Goal: Task Accomplishment & Management: Complete application form

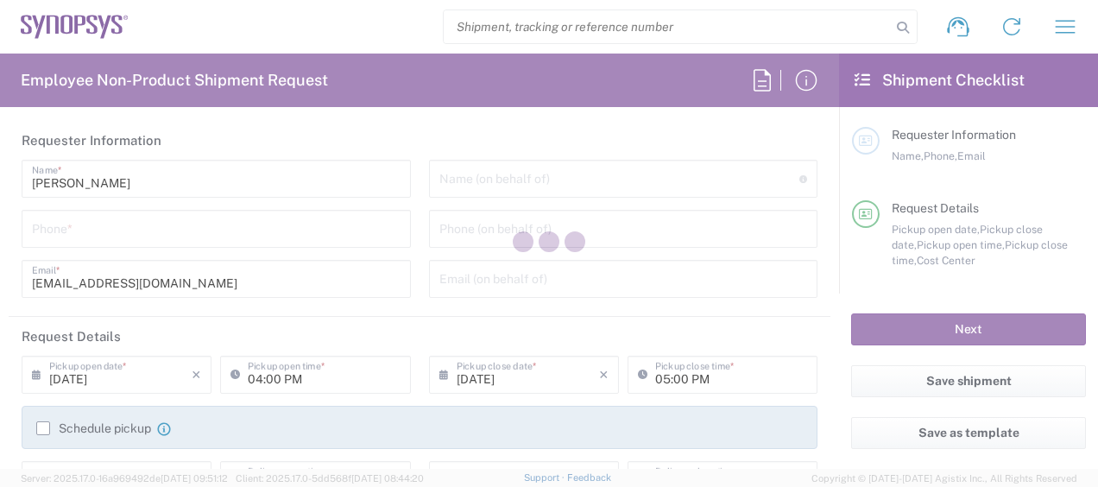
type input "Department"
type input "US01, CIO, IT, ESS2 110066"
type input "[US_STATE]"
type input "[GEOGRAPHIC_DATA]"
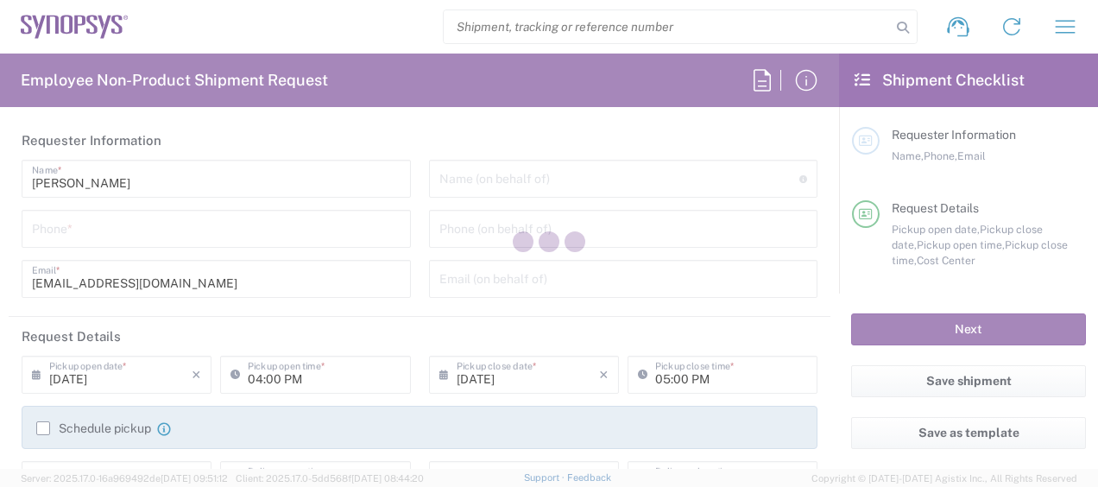
type input "Delivered at Place"
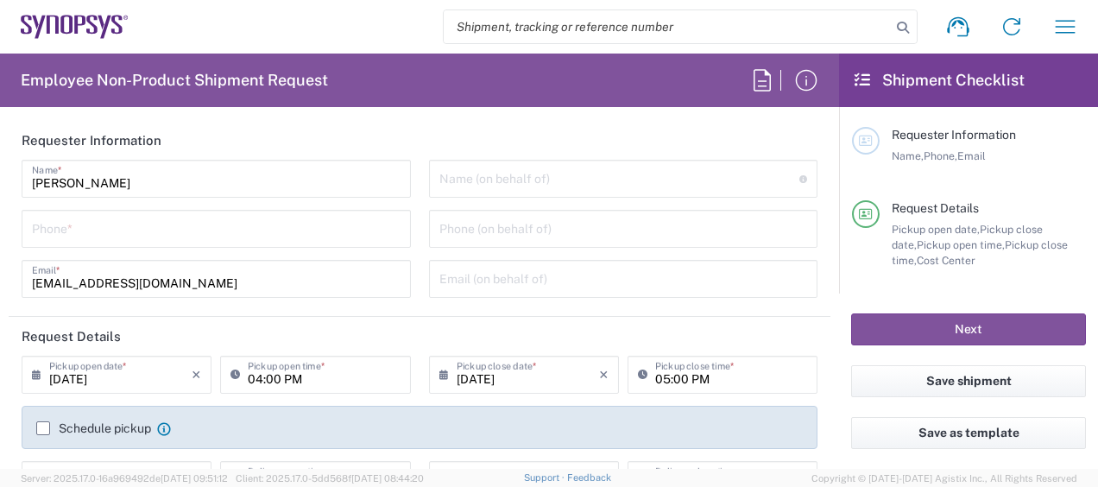
type input "[GEOGRAPHIC_DATA] US26"
click at [313, 229] on input "tel" at bounding box center [216, 227] width 369 height 30
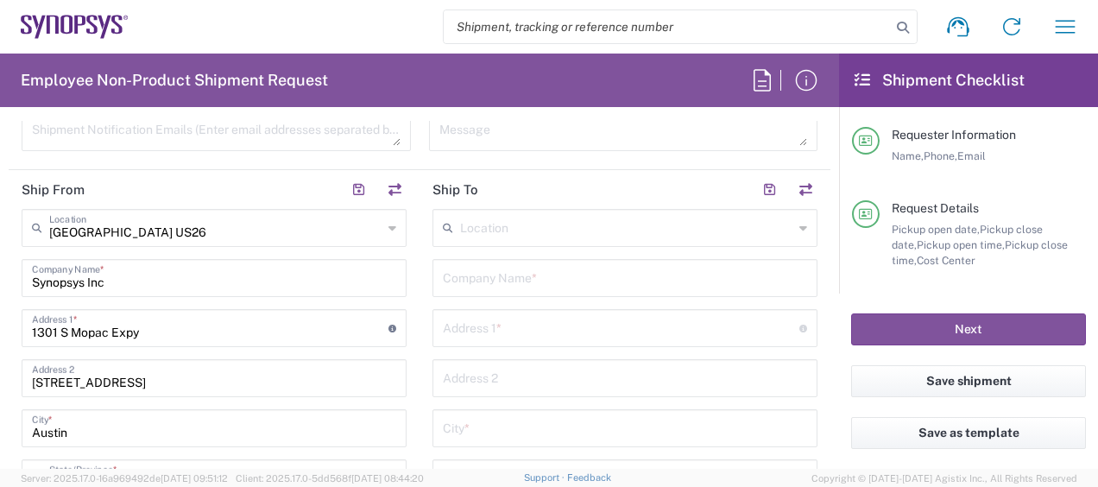
scroll to position [768, 0]
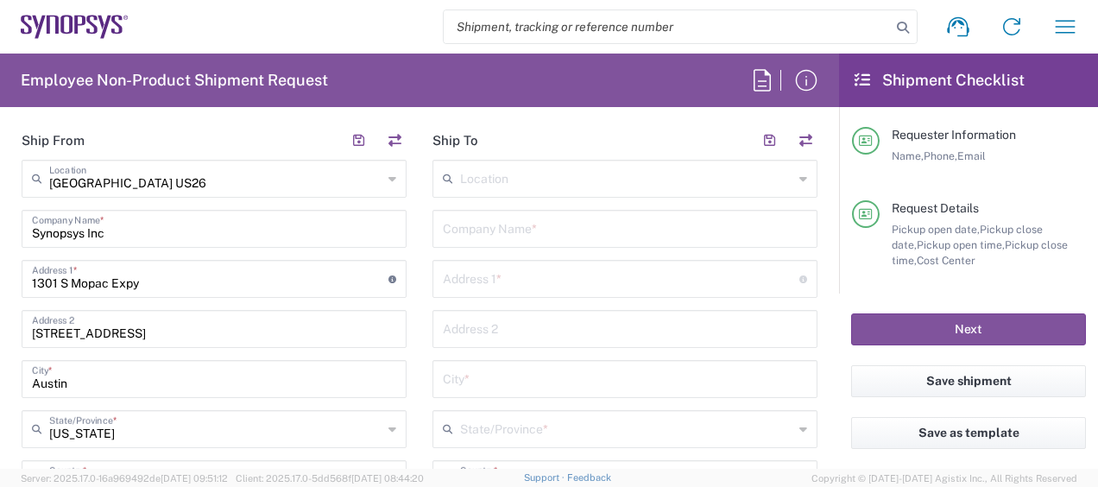
type input "3158079331"
click at [487, 214] on input "text" at bounding box center [625, 227] width 364 height 30
type input "Synopsys"
paste input "17000 Trail of the [PERSON_NAME][GEOGRAPHIC_DATA][PERSON_NAME], Tx 78734"
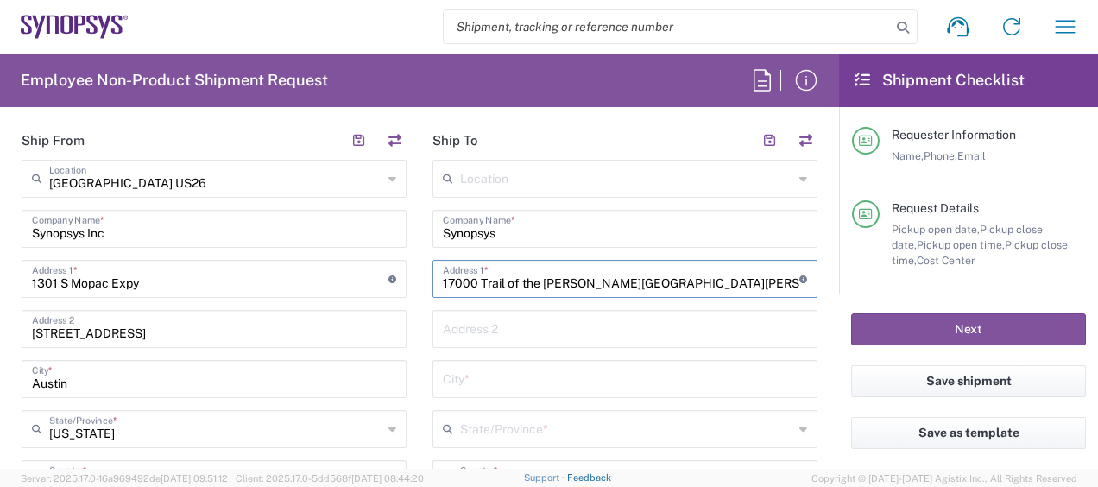
type input "17000 Trail of the [PERSON_NAME][GEOGRAPHIC_DATA][PERSON_NAME], Tx 78734"
drag, startPoint x: 650, startPoint y: 281, endPoint x: 580, endPoint y: 291, distance: 70.6
click at [580, 291] on div "17000 Trail of the [PERSON_NAME][GEOGRAPHIC_DATA][PERSON_NAME] Address 1 * For …" at bounding box center [625, 279] width 385 height 38
click at [542, 374] on input "text" at bounding box center [625, 378] width 364 height 30
paste input "[PERSON_NAME] Bend"
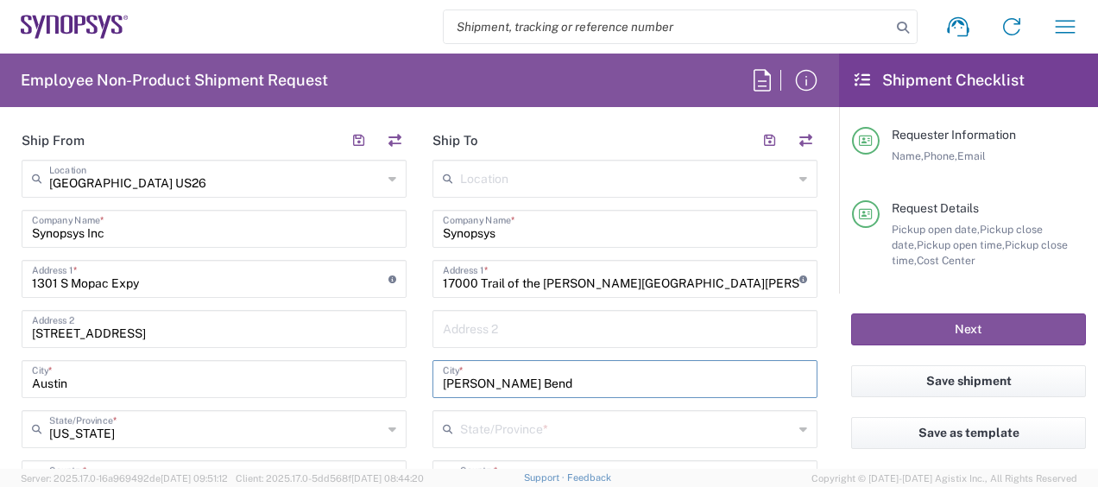
type input "[PERSON_NAME] Bend"
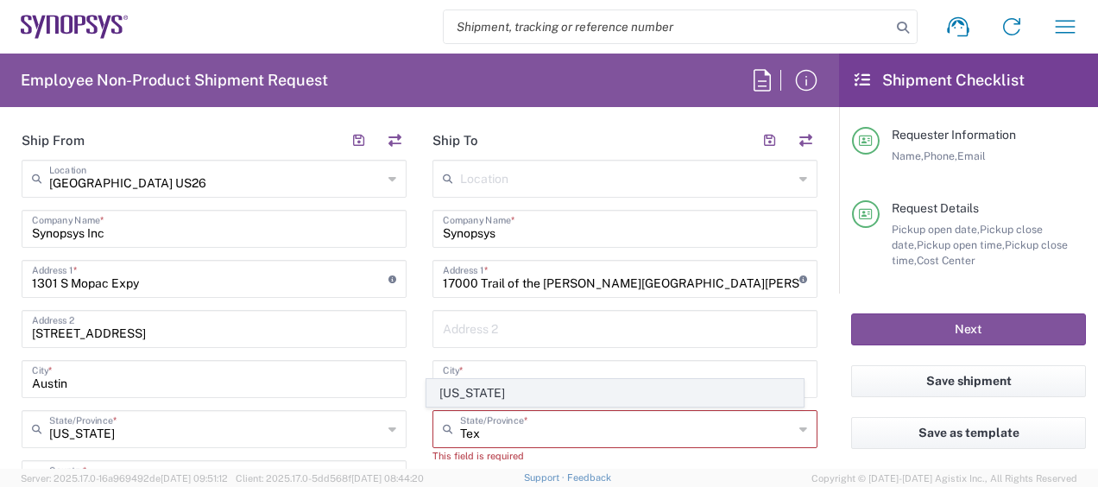
click at [458, 389] on span "[US_STATE]" at bounding box center [614, 393] width 375 height 27
type input "[US_STATE]"
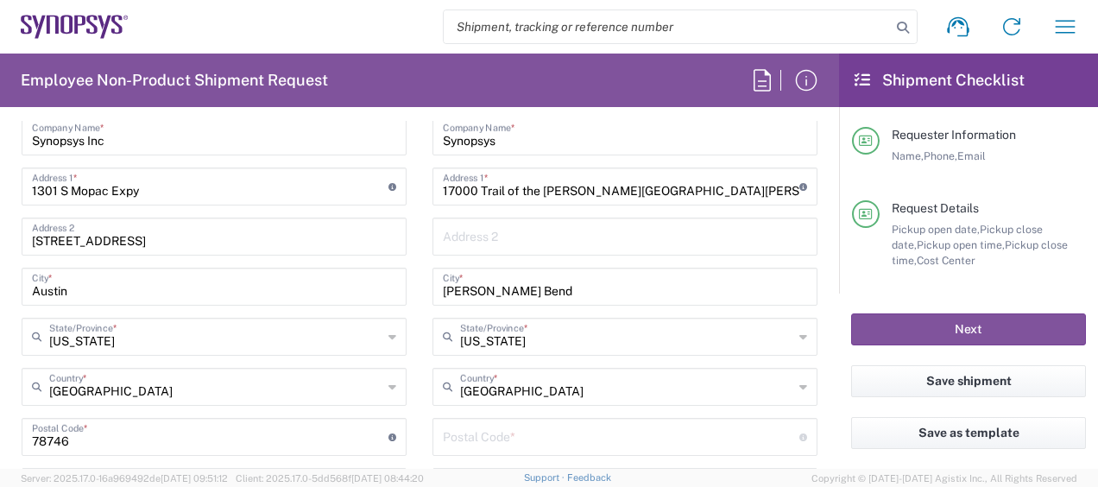
scroll to position [862, 0]
click at [696, 181] on input "17000 Trail of the [PERSON_NAME][GEOGRAPHIC_DATA][PERSON_NAME], Tx 78734" at bounding box center [621, 184] width 357 height 30
click at [575, 354] on div "Location [GEOGRAPHIC_DATA] DE04 Agrate Brianza IT01 [GEOGRAPHIC_DATA] DE02 [GEO…" at bounding box center [625, 428] width 385 height 725
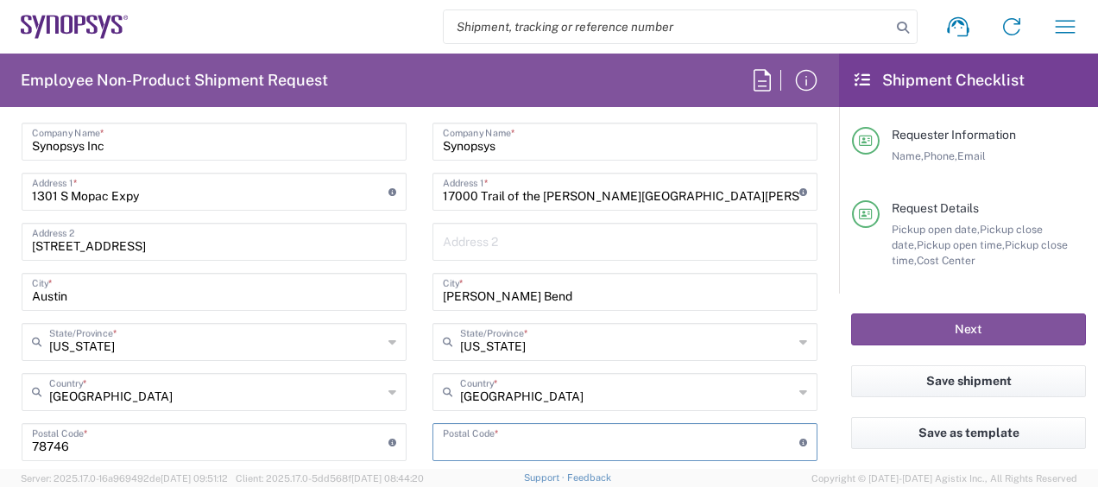
click at [499, 440] on input "undefined" at bounding box center [621, 441] width 357 height 30
paste input "78734"
type input "78734"
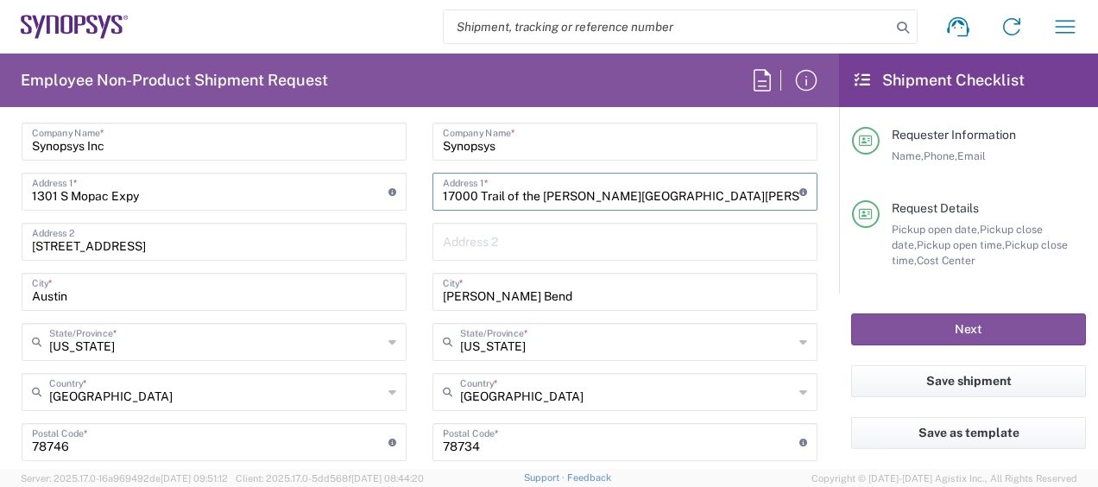
drag, startPoint x: 717, startPoint y: 195, endPoint x: 573, endPoint y: 212, distance: 144.4
click at [573, 212] on div "Location [GEOGRAPHIC_DATA] DE04 Agrate Brianza IT01 [GEOGRAPHIC_DATA] DE02 [GEO…" at bounding box center [625, 435] width 385 height 725
type input "17000 Trail of the [PERSON_NAME]"
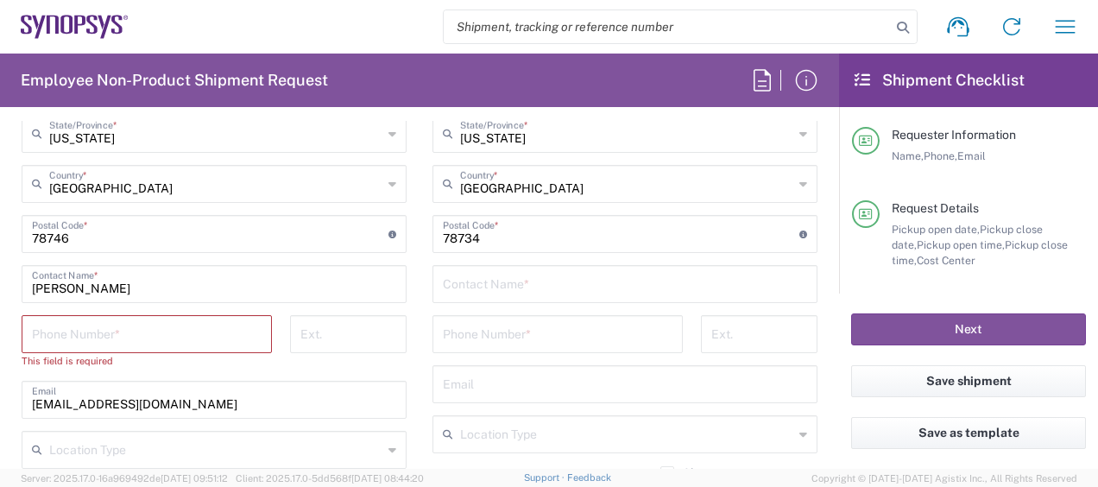
scroll to position [1066, 0]
click at [539, 283] on input "text" at bounding box center [625, 280] width 364 height 30
type input "[PERSON_NAME]"
click at [516, 330] on input "tel" at bounding box center [558, 330] width 230 height 30
paste input "[PHONE_NUMBER]"
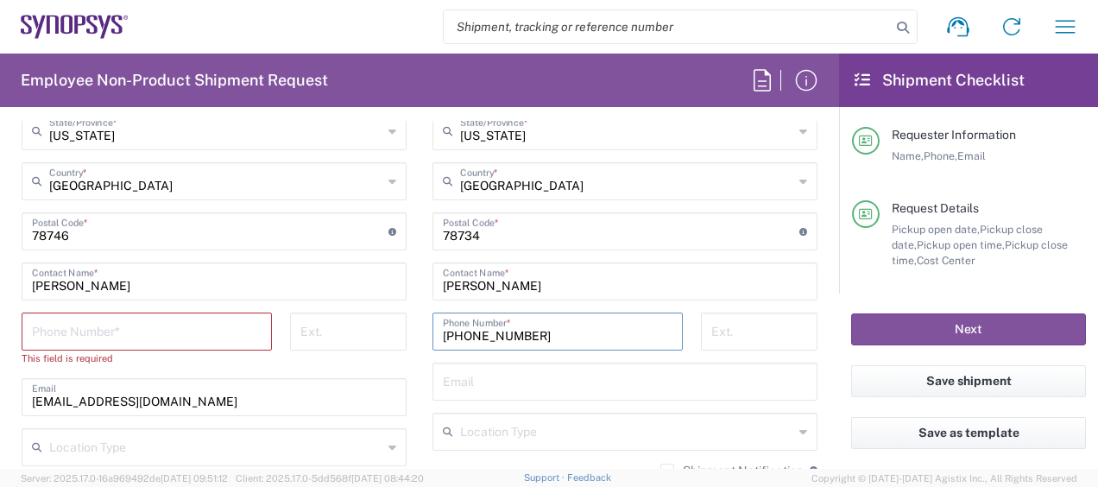
click at [490, 335] on input "[PHONE_NUMBER]" at bounding box center [558, 330] width 230 height 30
type input "6508619037"
click at [93, 328] on input "tel" at bounding box center [147, 330] width 230 height 30
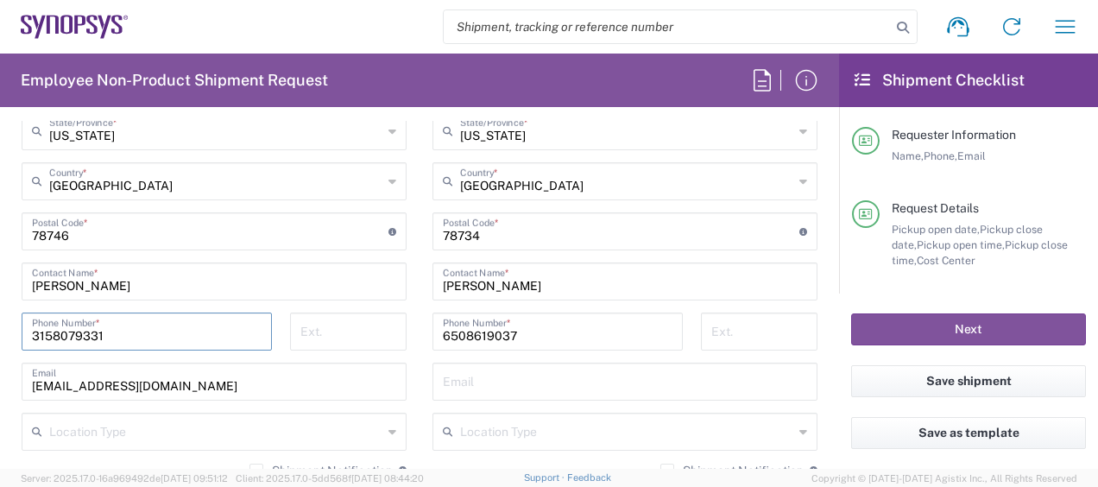
scroll to position [1344, 0]
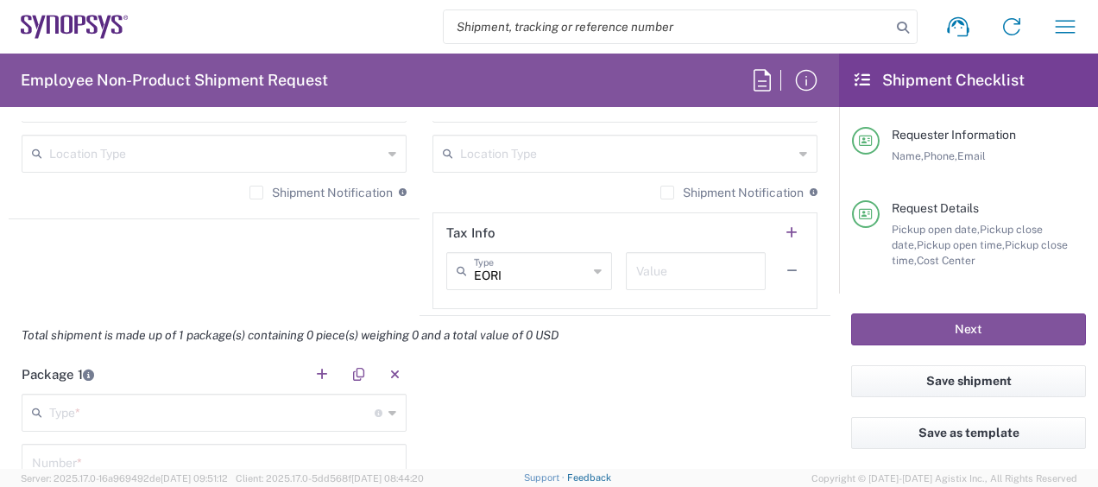
type input "3158079331"
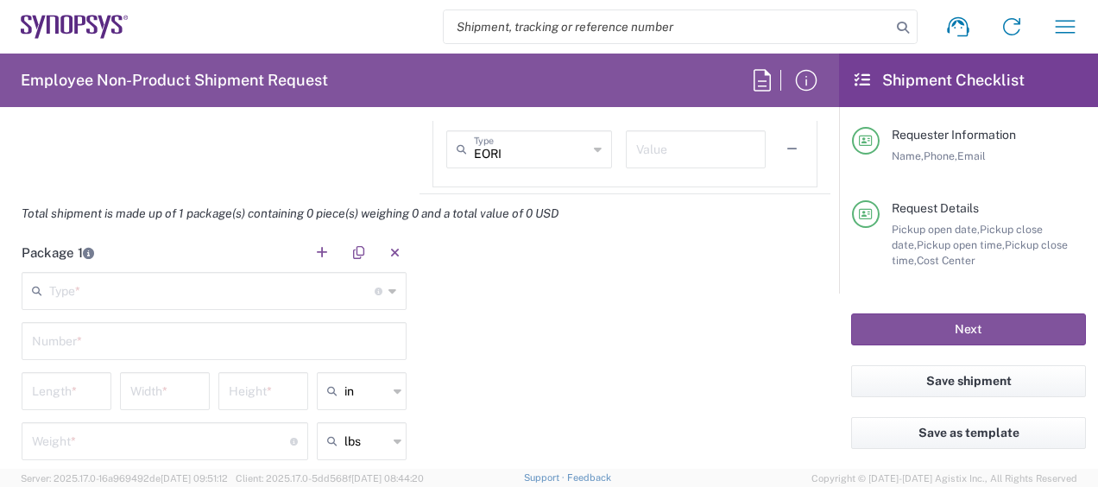
scroll to position [1467, 0]
click at [191, 274] on input "text" at bounding box center [212, 289] width 326 height 30
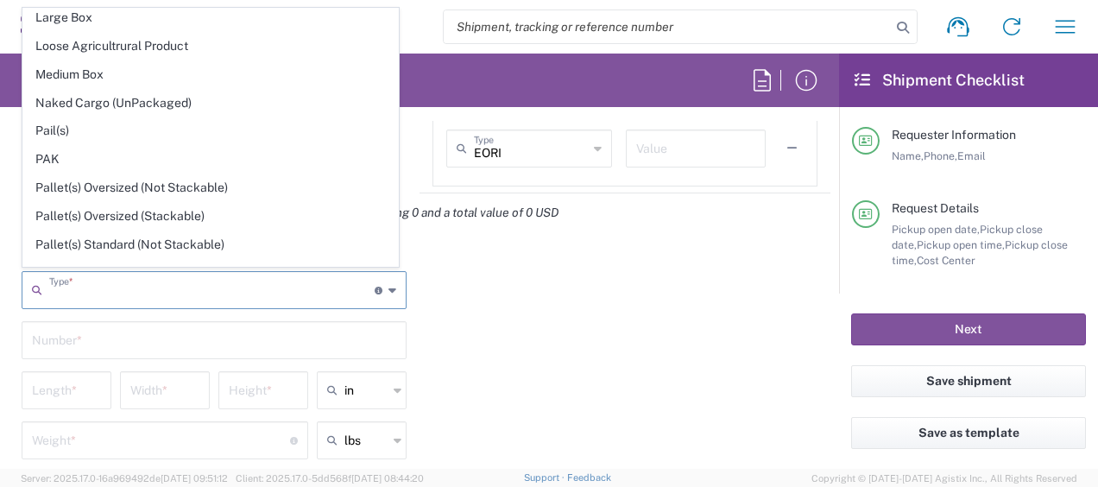
scroll to position [795, 0]
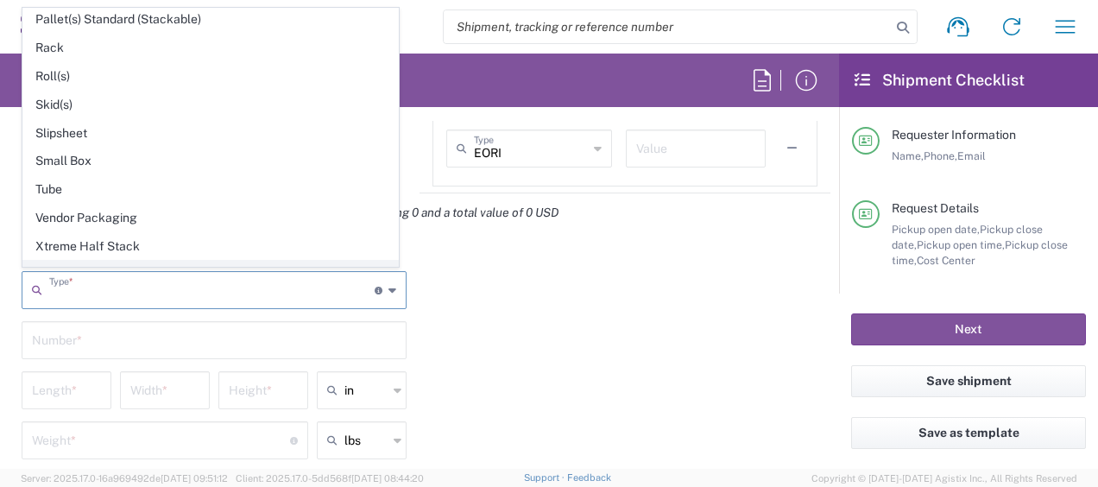
click at [150, 261] on span "Your Packaging" at bounding box center [210, 274] width 375 height 27
type input "Your Packaging"
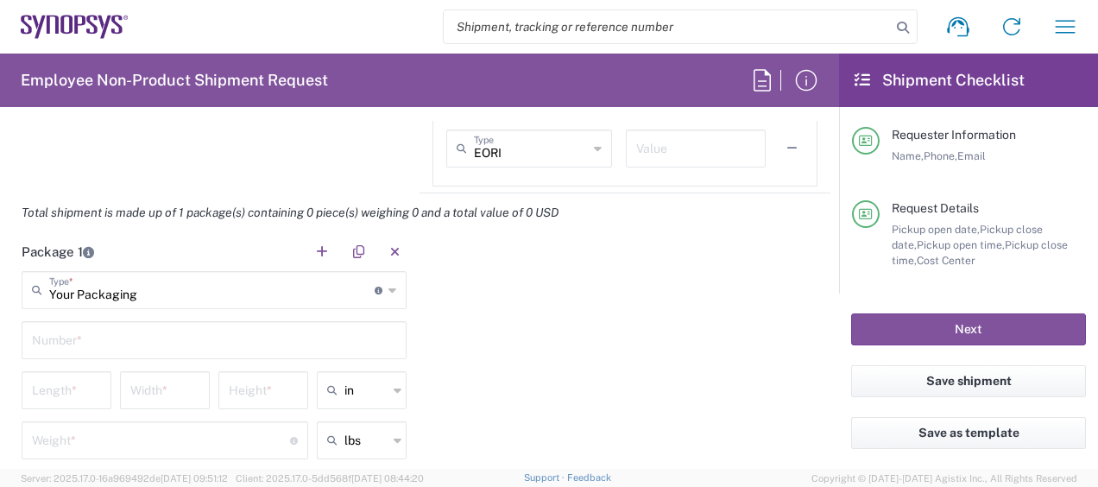
click at [164, 338] on input "text" at bounding box center [214, 339] width 364 height 30
type input "1"
type input "12"
type input "16"
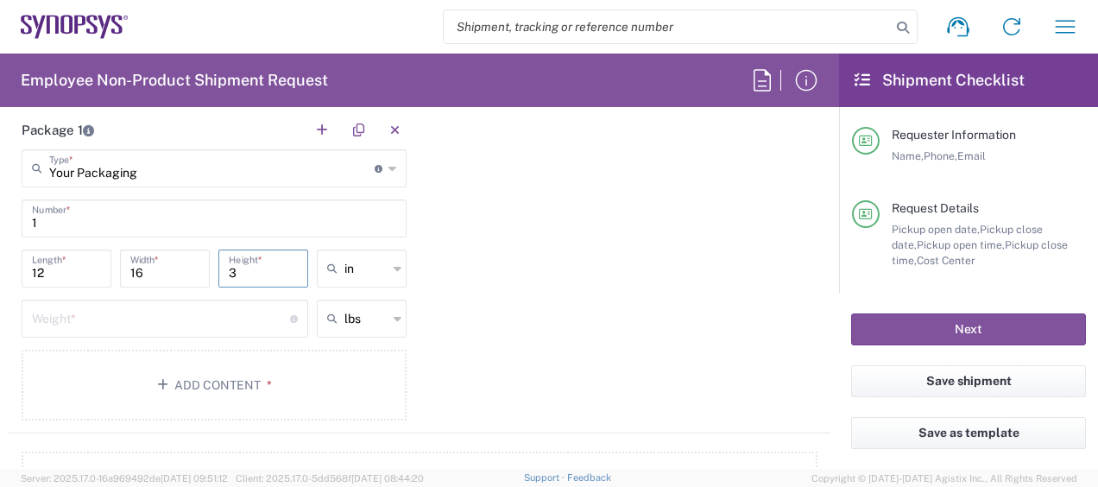
scroll to position [1593, 0]
type input "3"
click at [139, 327] on div "Weight * Total weight of package(s) in pounds or kilograms" at bounding box center [165, 314] width 287 height 38
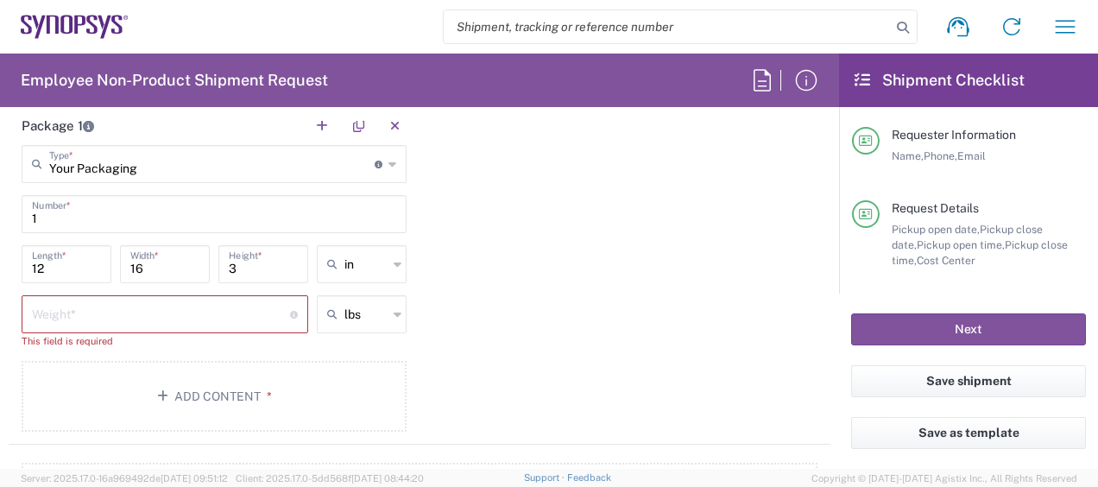
click at [139, 327] on div "Weight * Total weight of package(s) in pounds or kilograms" at bounding box center [165, 314] width 287 height 38
click at [159, 409] on button "Add Content *" at bounding box center [214, 396] width 385 height 71
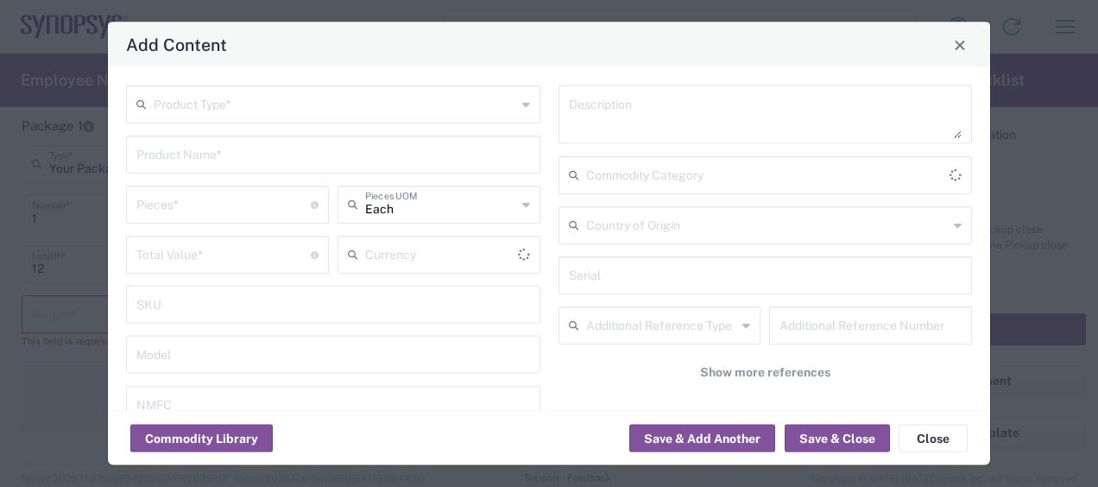
type input "US Dollar"
click at [955, 427] on button "Close" at bounding box center [933, 439] width 69 height 28
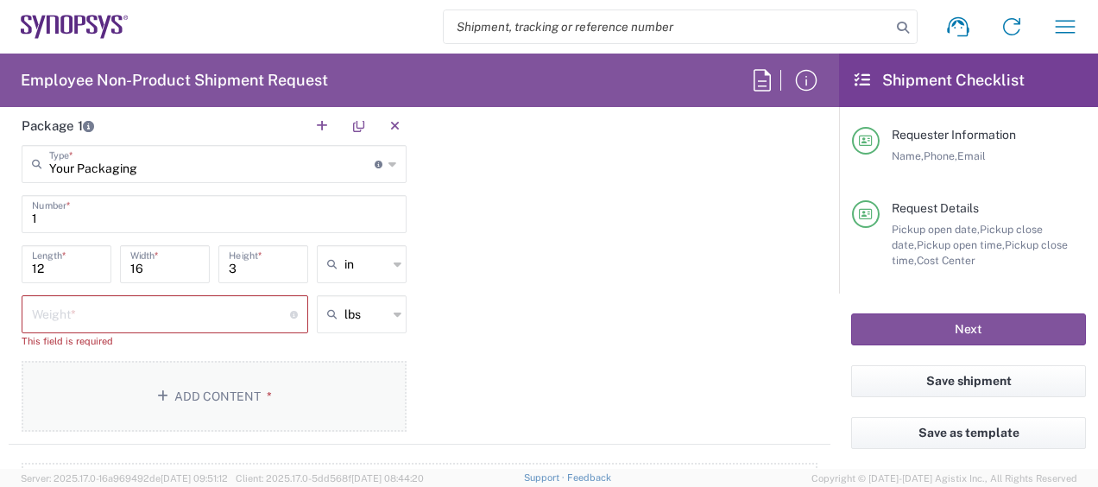
click at [273, 388] on button "Add Content *" at bounding box center [214, 396] width 385 height 71
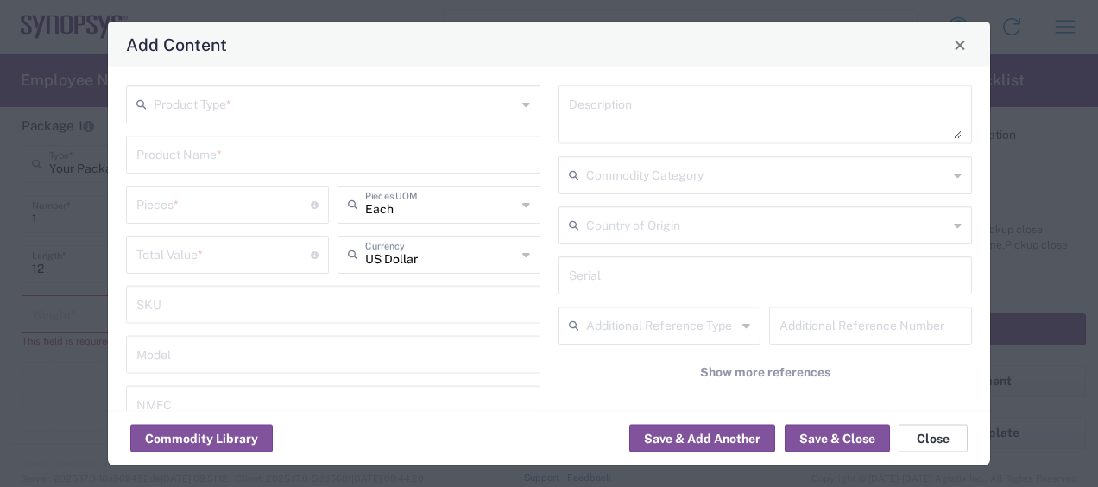
click at [948, 436] on button "Close" at bounding box center [933, 439] width 69 height 28
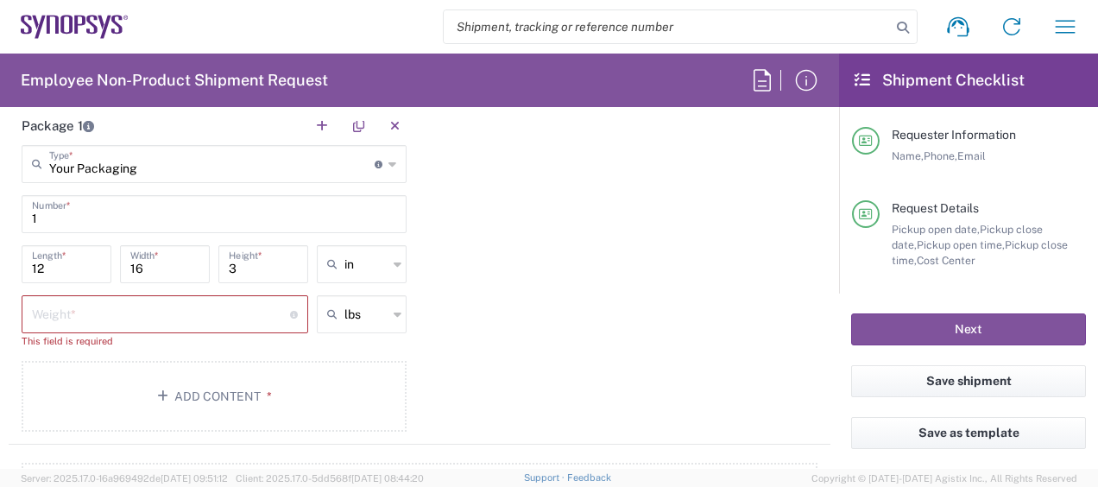
click at [88, 313] on input "number" at bounding box center [161, 313] width 258 height 30
type input "6"
click at [140, 378] on button "Add Content *" at bounding box center [214, 380] width 385 height 71
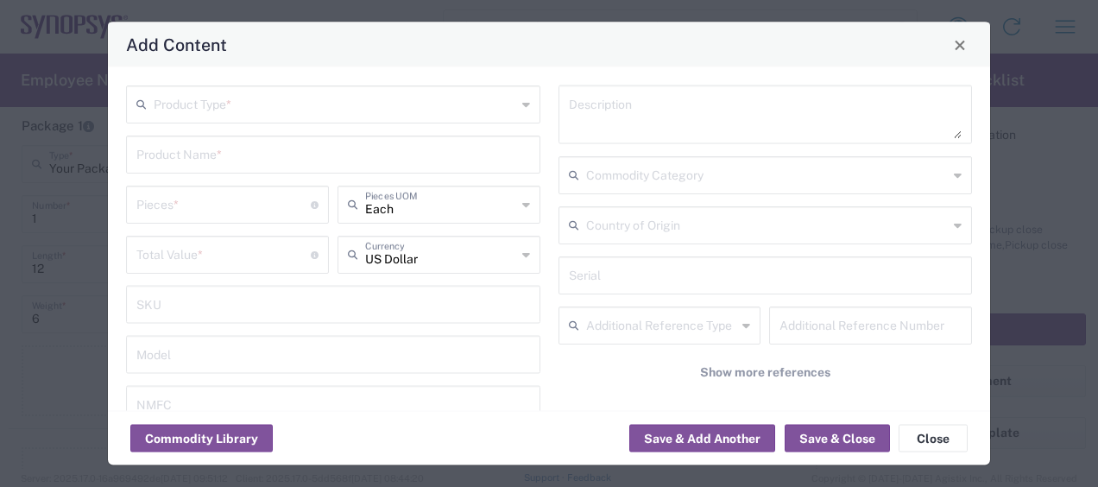
click at [244, 112] on input "text" at bounding box center [335, 103] width 363 height 30
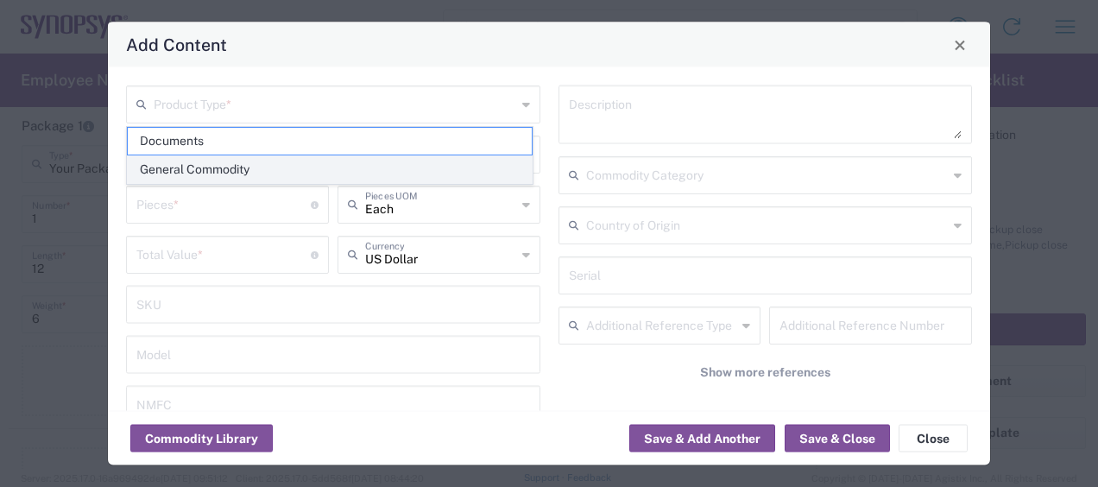
click at [266, 164] on span "General Commodity" at bounding box center [330, 169] width 404 height 27
type input "General Commodity"
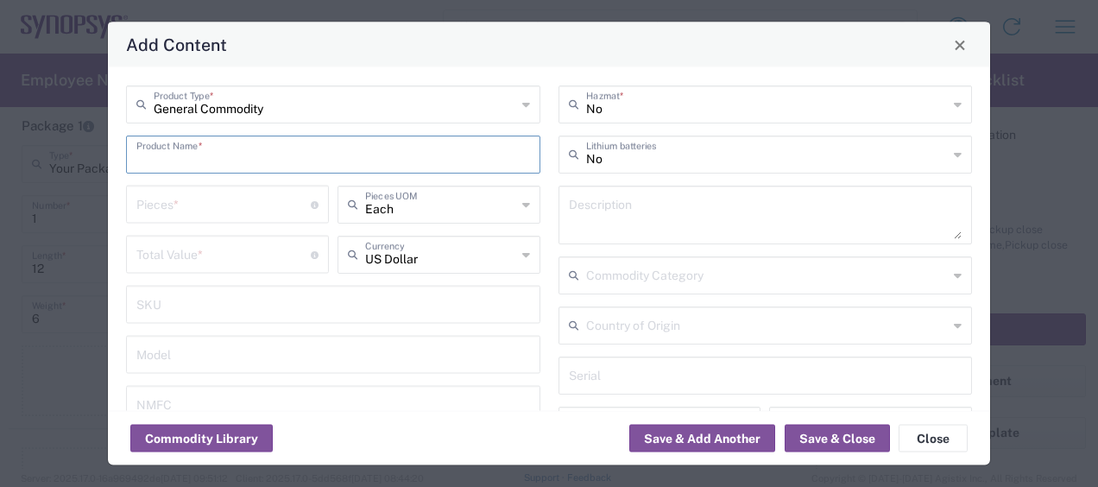
click at [257, 159] on input "text" at bounding box center [333, 153] width 394 height 30
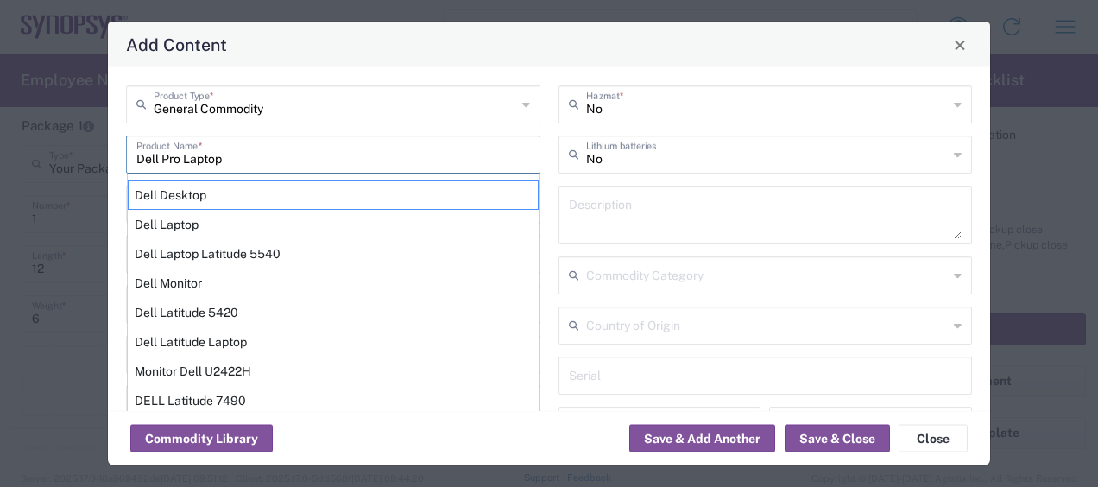
type input "Dell Pro Laptop"
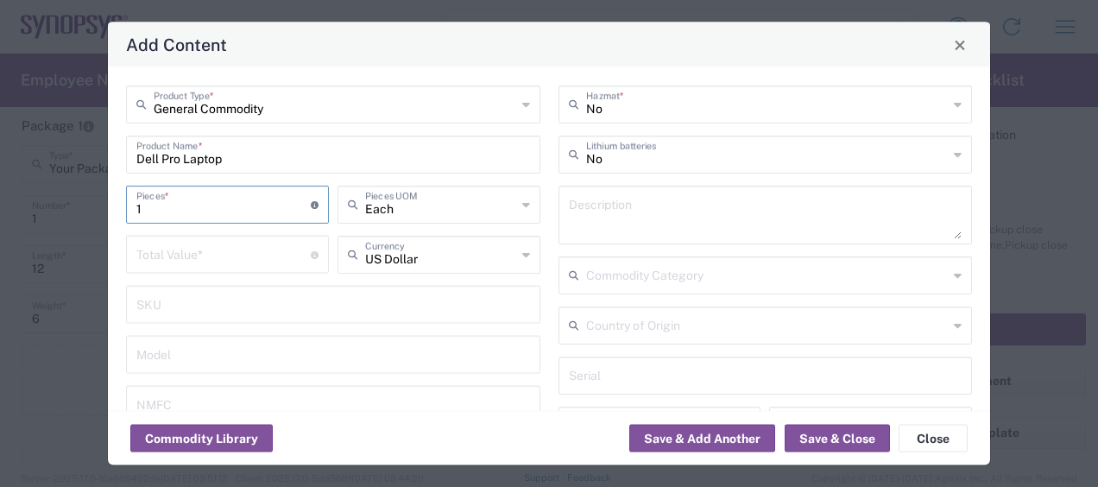
type input "1"
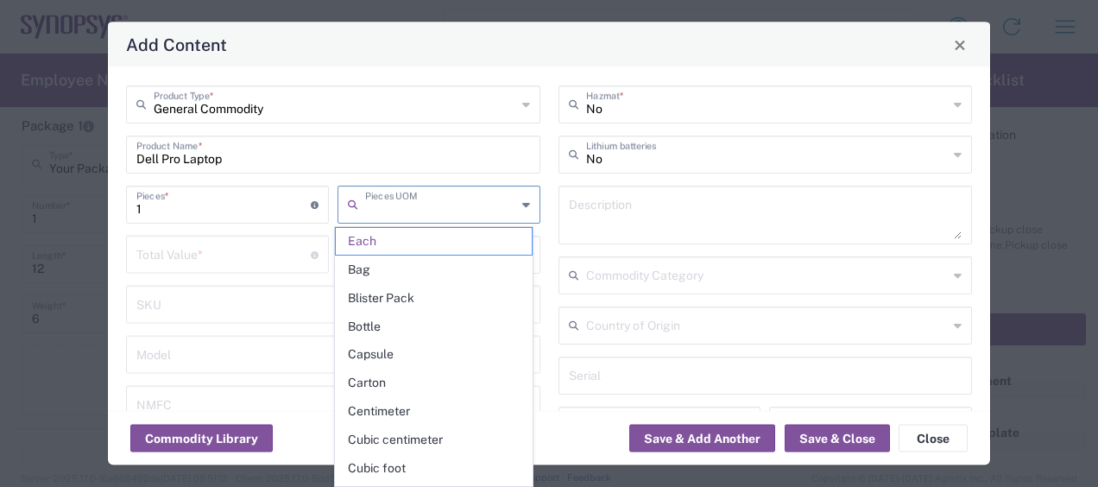
type input "Each"
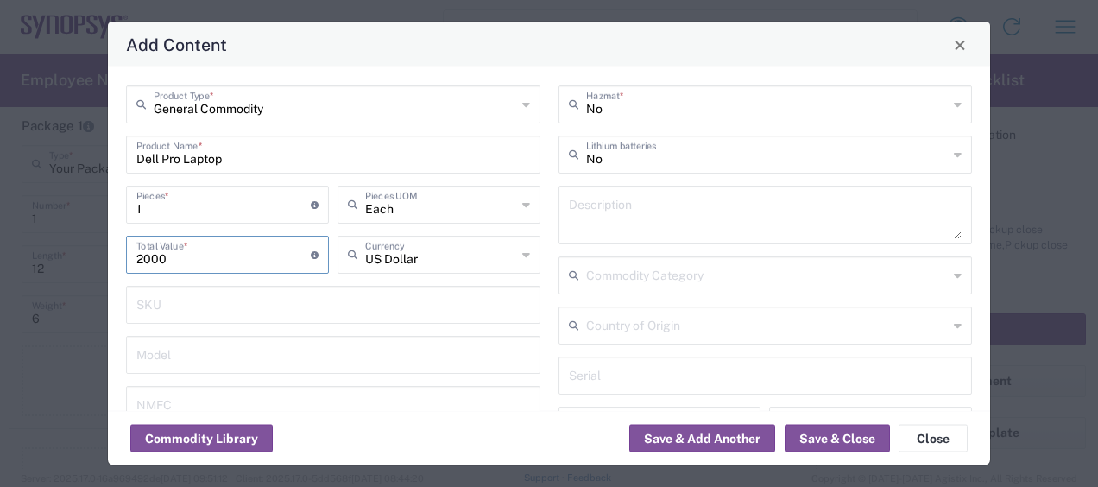
type input "2000"
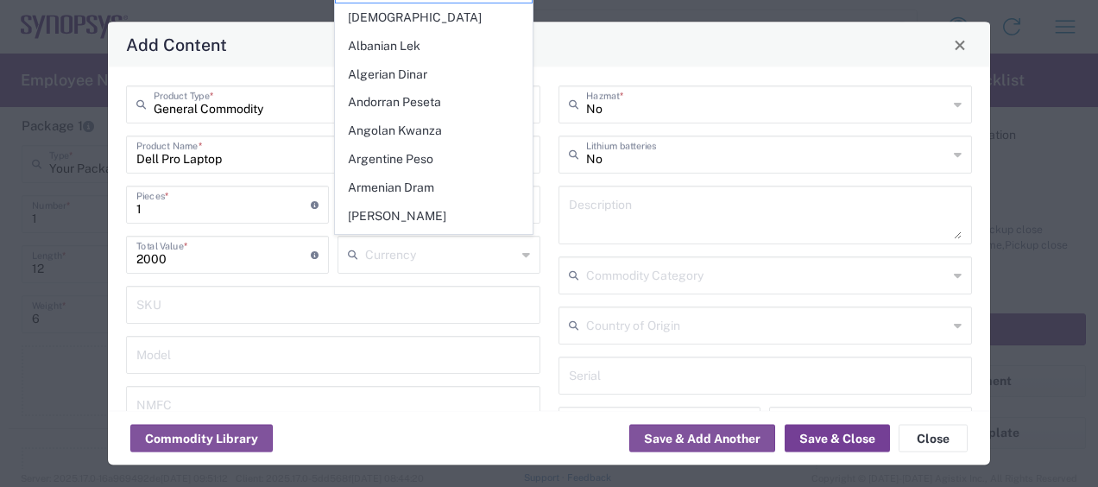
click at [863, 445] on button "Save & Close" at bounding box center [837, 439] width 105 height 28
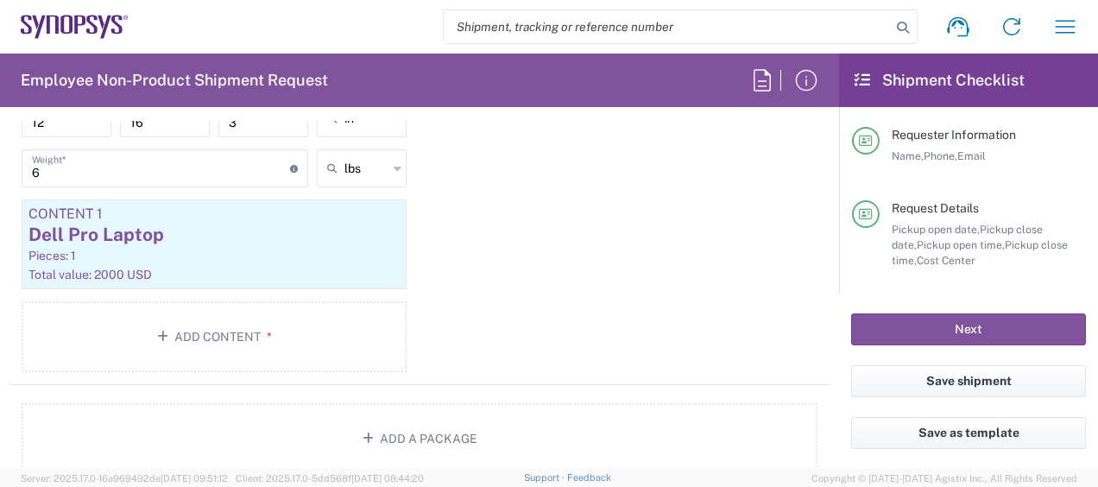
scroll to position [1736, 0]
click at [955, 343] on button "Next" at bounding box center [968, 329] width 235 height 32
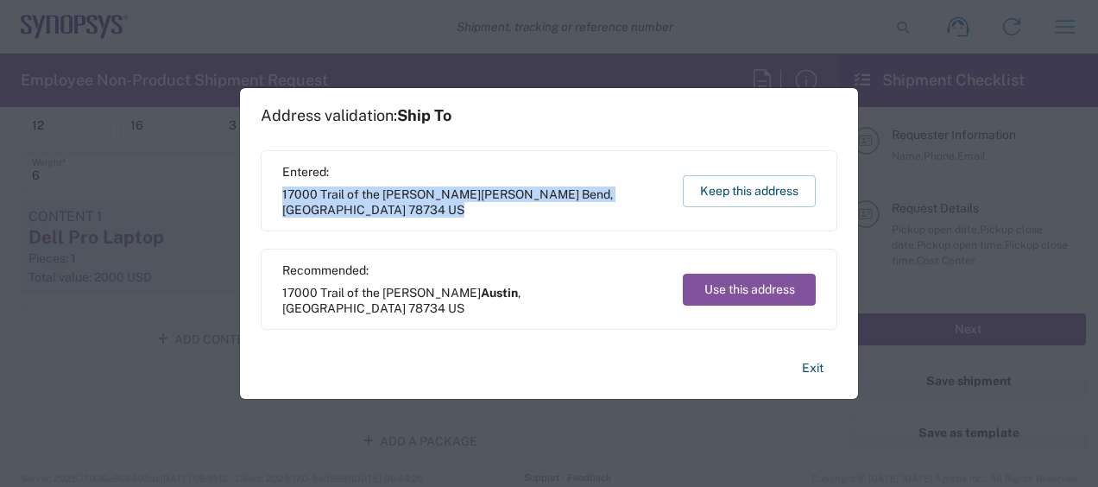
drag, startPoint x: 623, startPoint y: 195, endPoint x: 278, endPoint y: 206, distance: 345.6
click at [278, 206] on div "Entered: [STREET_ADDRESS][PERSON_NAME][PERSON_NAME] Keep this address" at bounding box center [549, 190] width 577 height 81
copy span "[STREET_ADDRESS][PERSON_NAME][PERSON_NAME]"
click at [742, 300] on button "Use this address" at bounding box center [749, 290] width 133 height 32
type input "Austin"
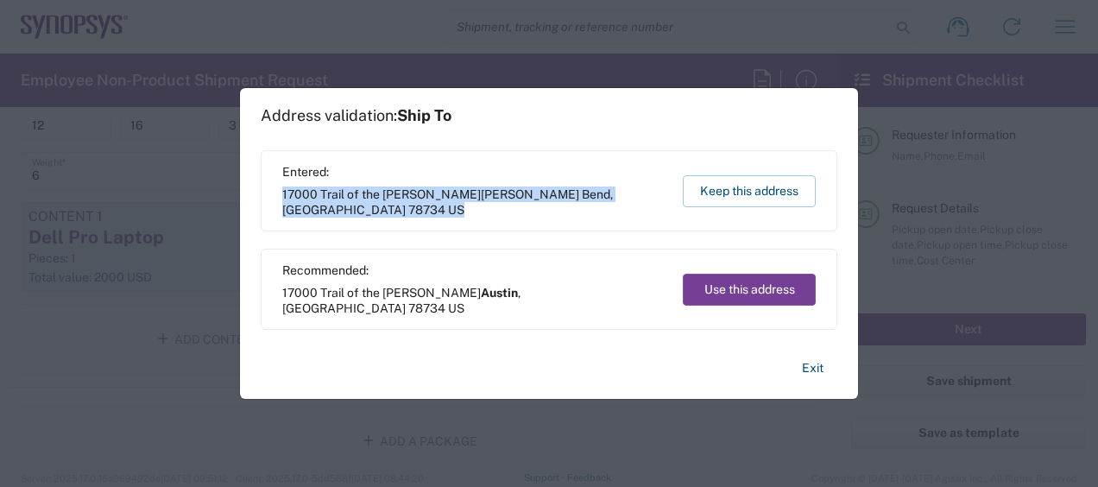
type input "[US_STATE]"
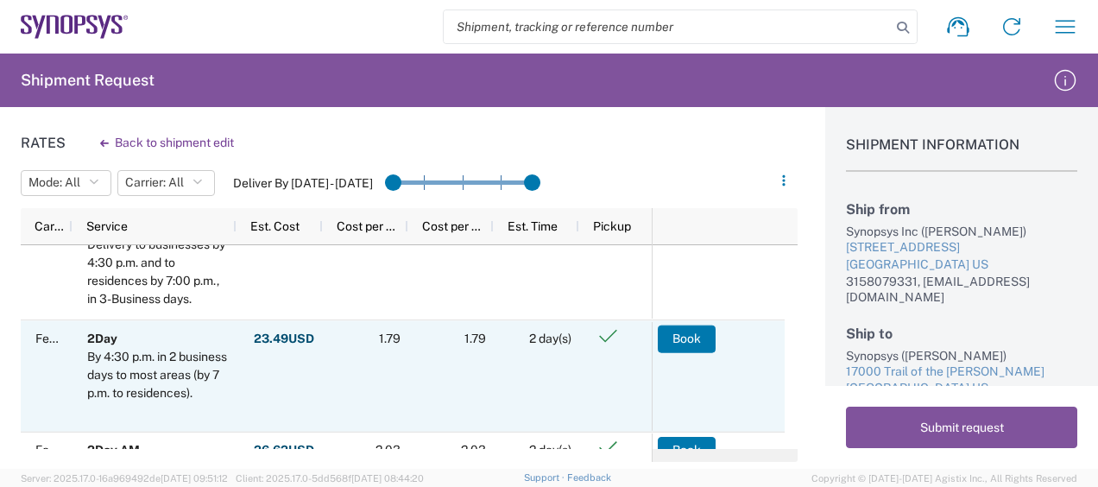
scroll to position [188, 0]
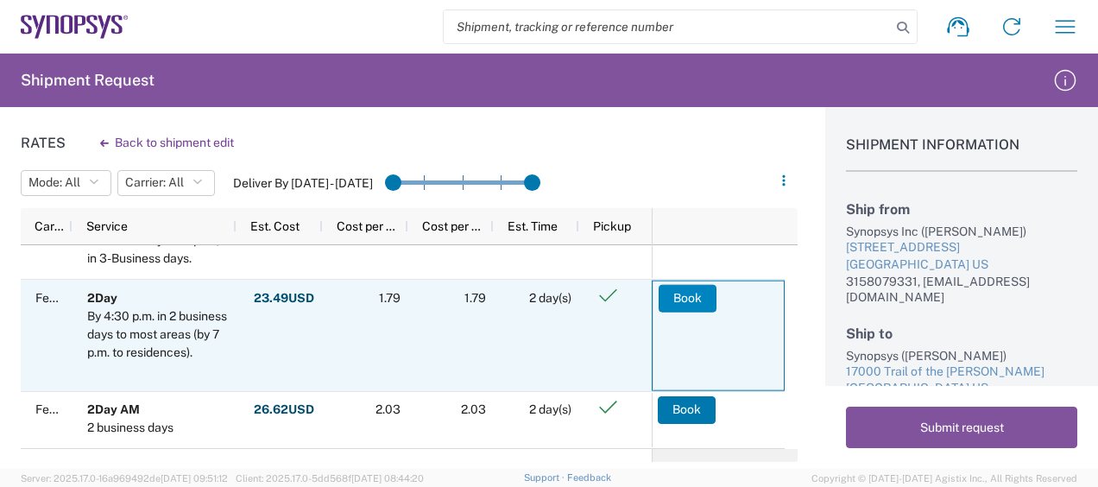
click at [677, 298] on button "Book" at bounding box center [688, 298] width 58 height 28
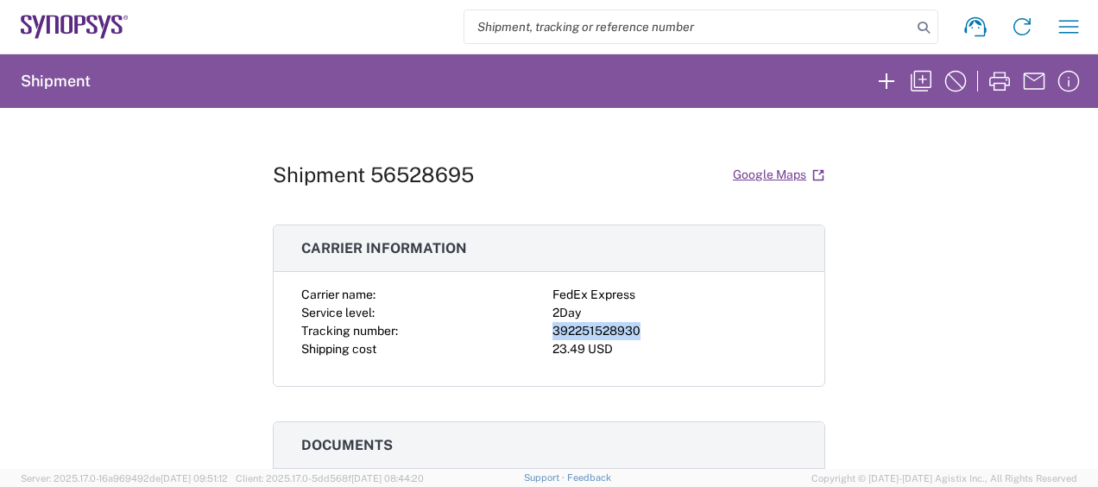
drag, startPoint x: 648, startPoint y: 327, endPoint x: 540, endPoint y: 323, distance: 108.0
click at [540, 323] on div "Carrier name: FedEx Express Service level: 2Day Tracking number: 392251528930 S…" at bounding box center [549, 322] width 496 height 73
copy div "392251528930"
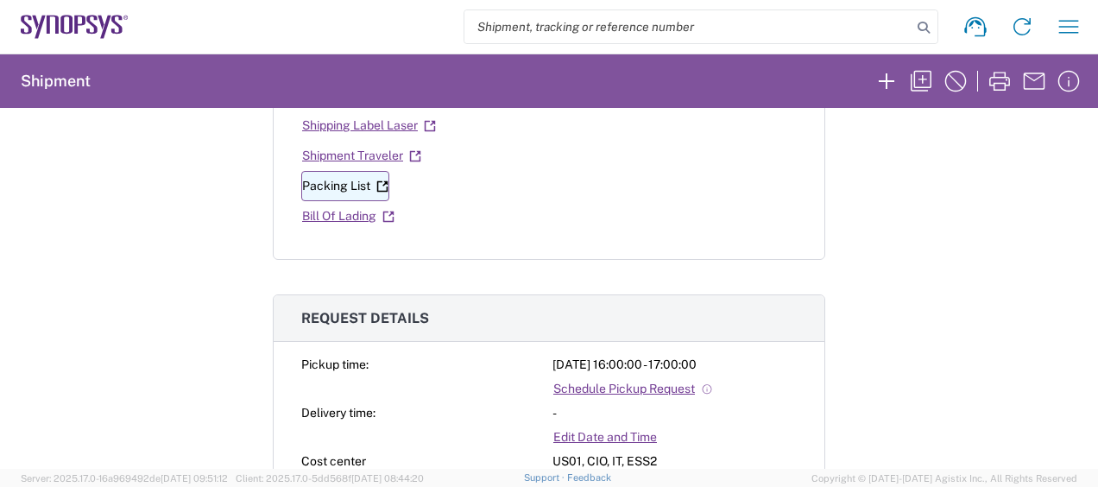
scroll to position [376, 0]
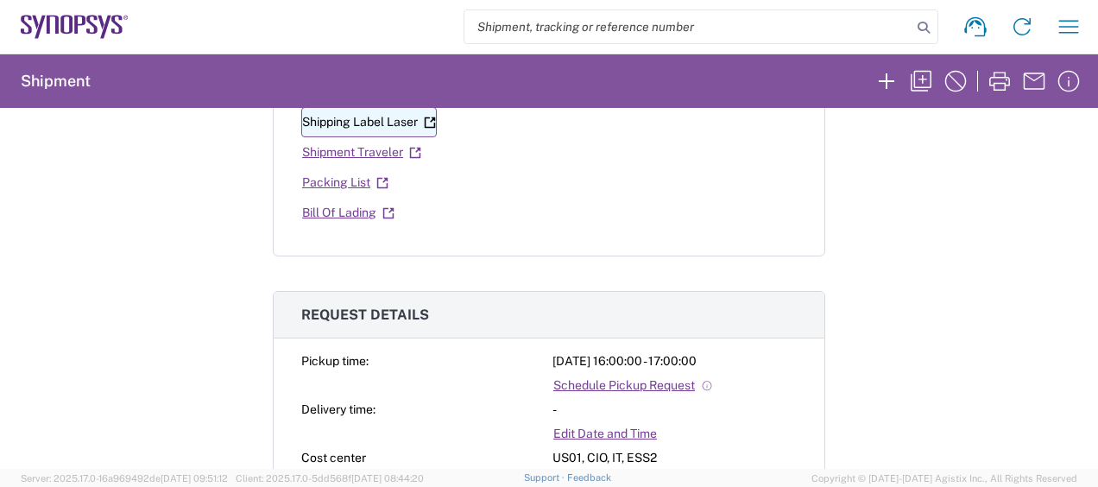
click at [387, 127] on link "Shipping Label Laser" at bounding box center [369, 122] width 136 height 30
